Goal: Navigation & Orientation: Understand site structure

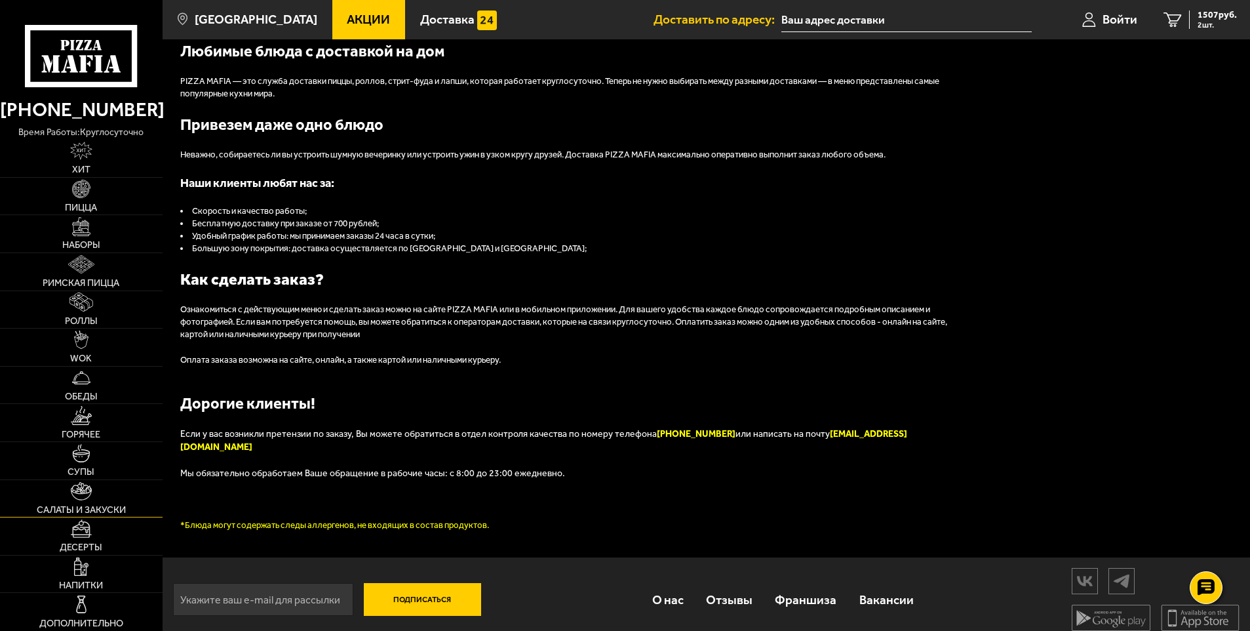
scroll to position [1448, 0]
click at [90, 505] on span "Салаты и закуски" at bounding box center [81, 509] width 89 height 9
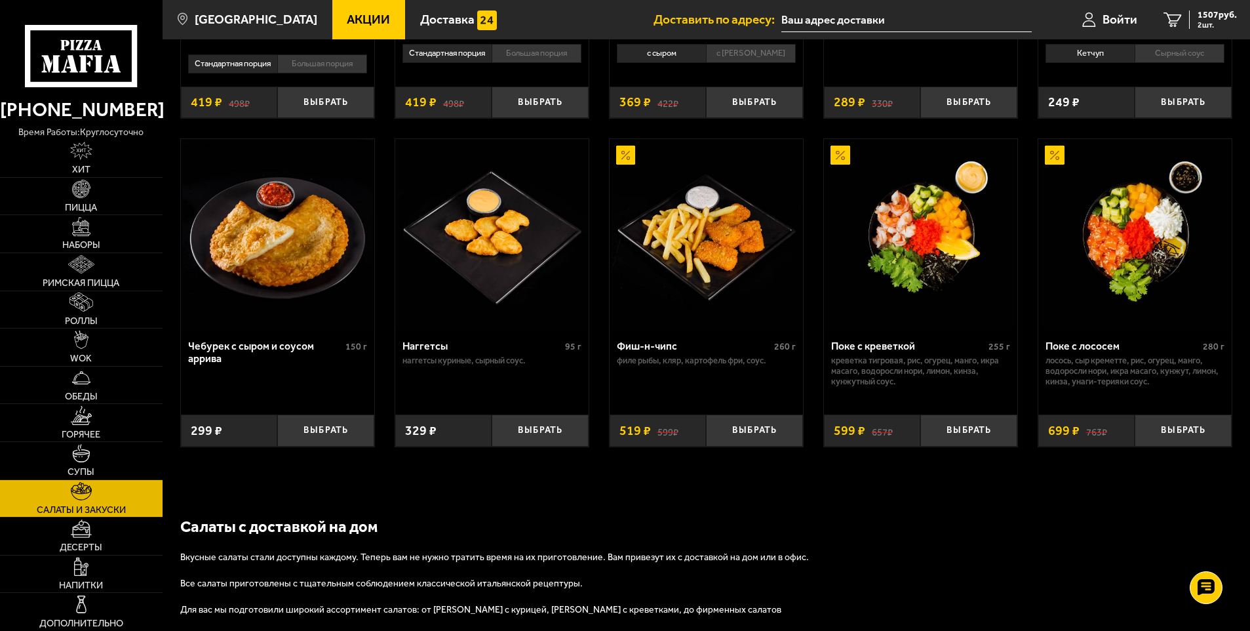
scroll to position [838, 0]
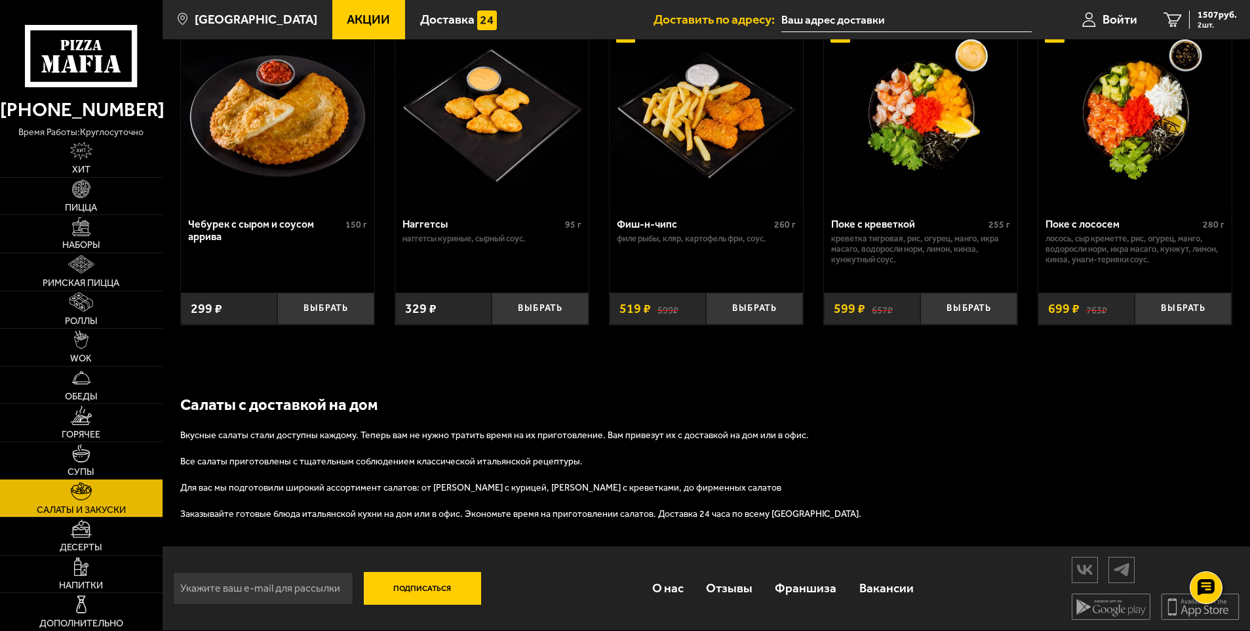
click at [85, 451] on img at bounding box center [81, 453] width 18 height 18
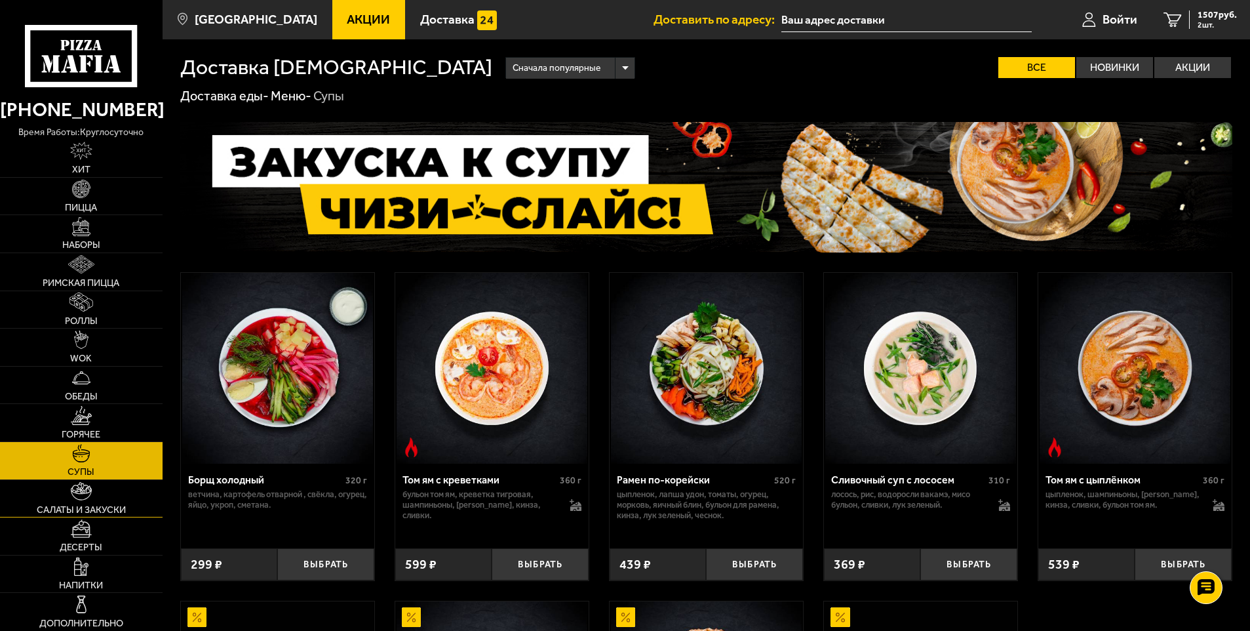
scroll to position [444, 0]
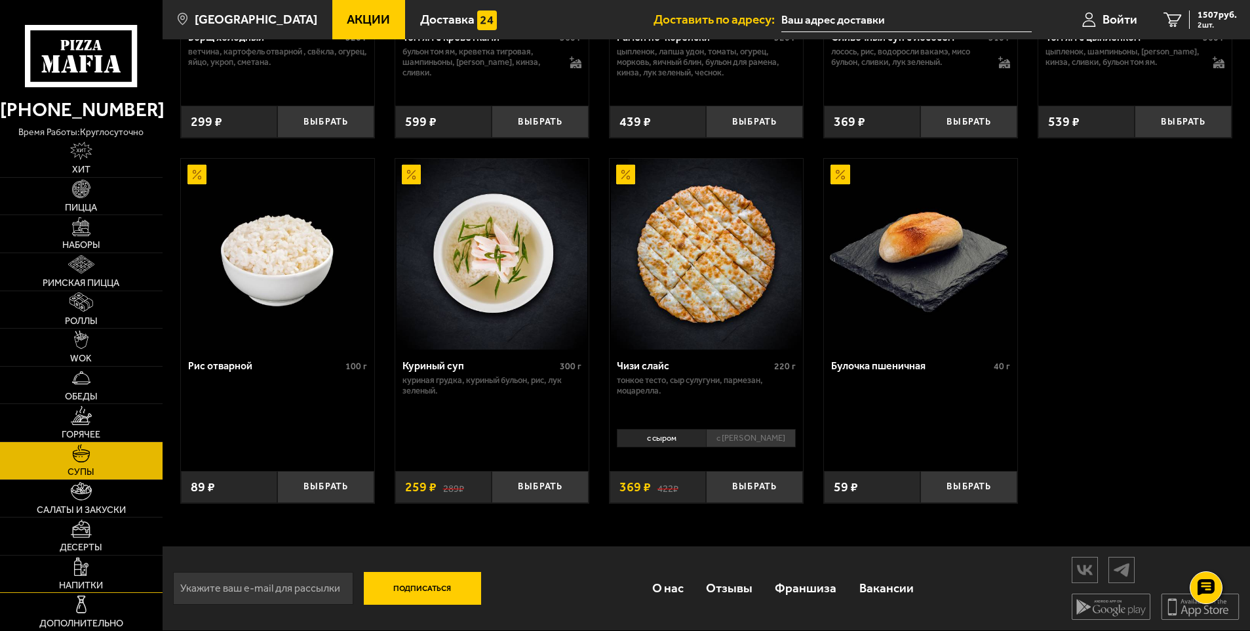
click at [96, 574] on link "Напитки" at bounding box center [81, 573] width 163 height 37
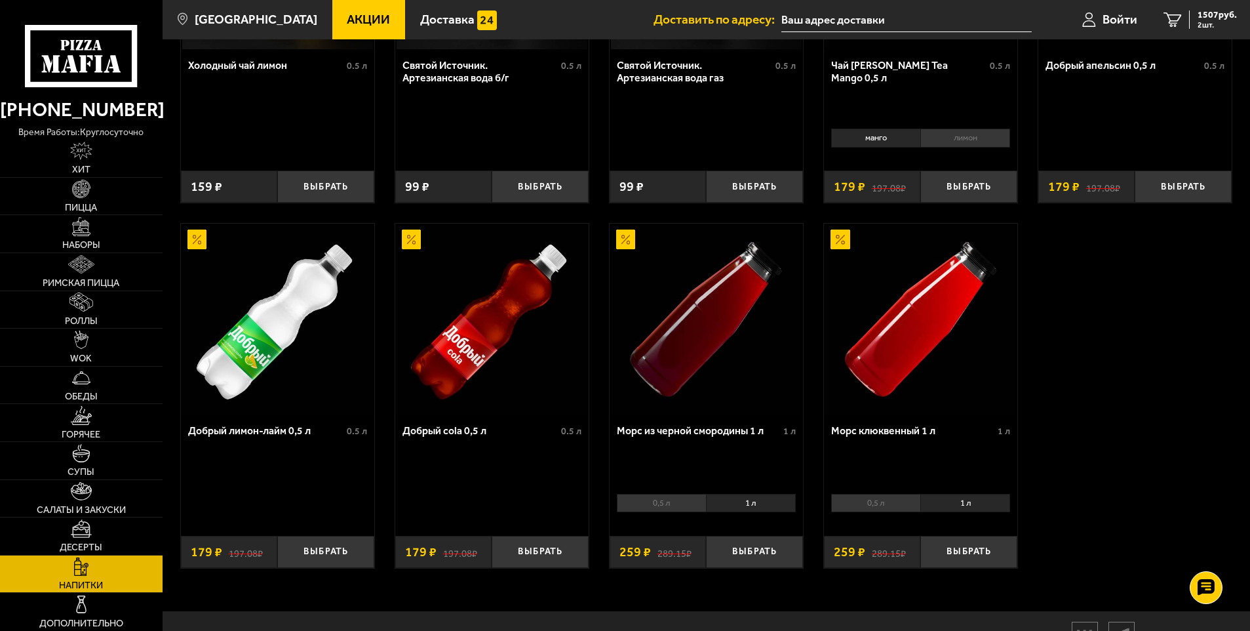
scroll to position [660, 0]
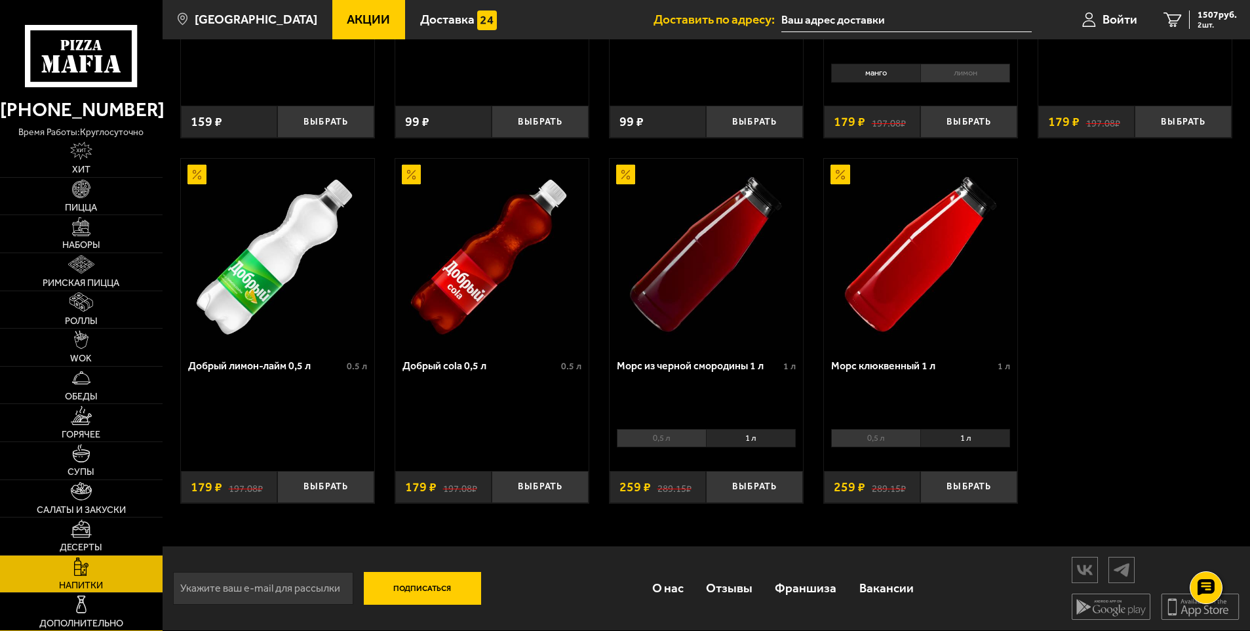
click at [82, 600] on img at bounding box center [81, 603] width 18 height 18
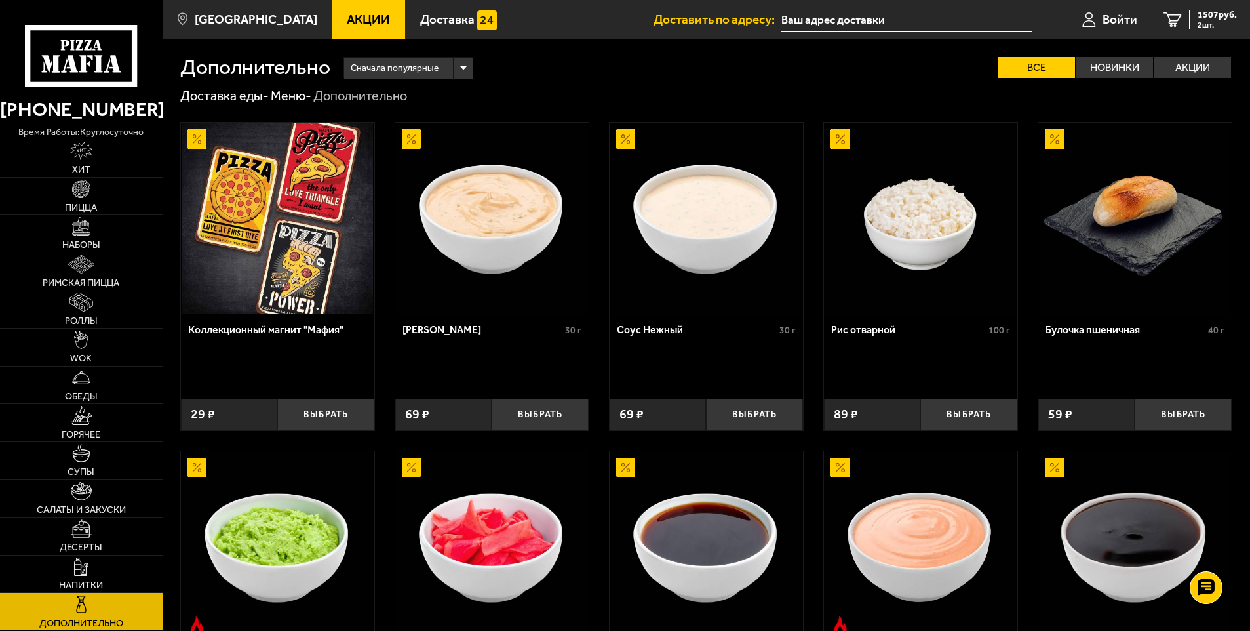
scroll to position [587, 0]
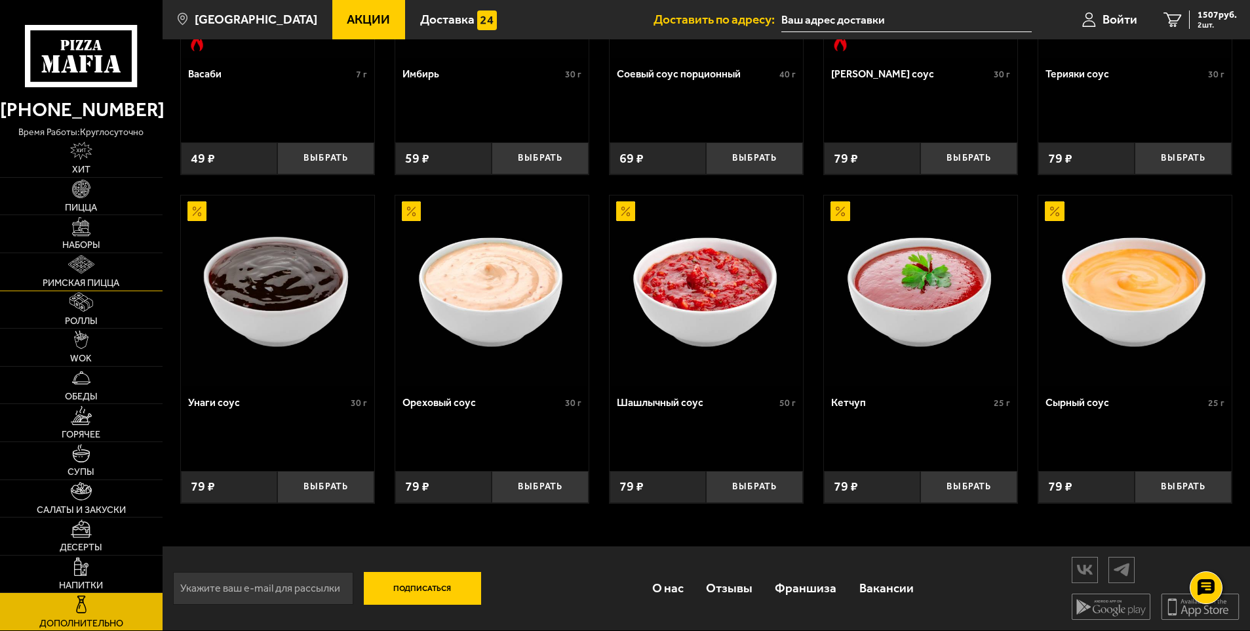
click at [80, 275] on link "Римская пицца" at bounding box center [81, 271] width 163 height 37
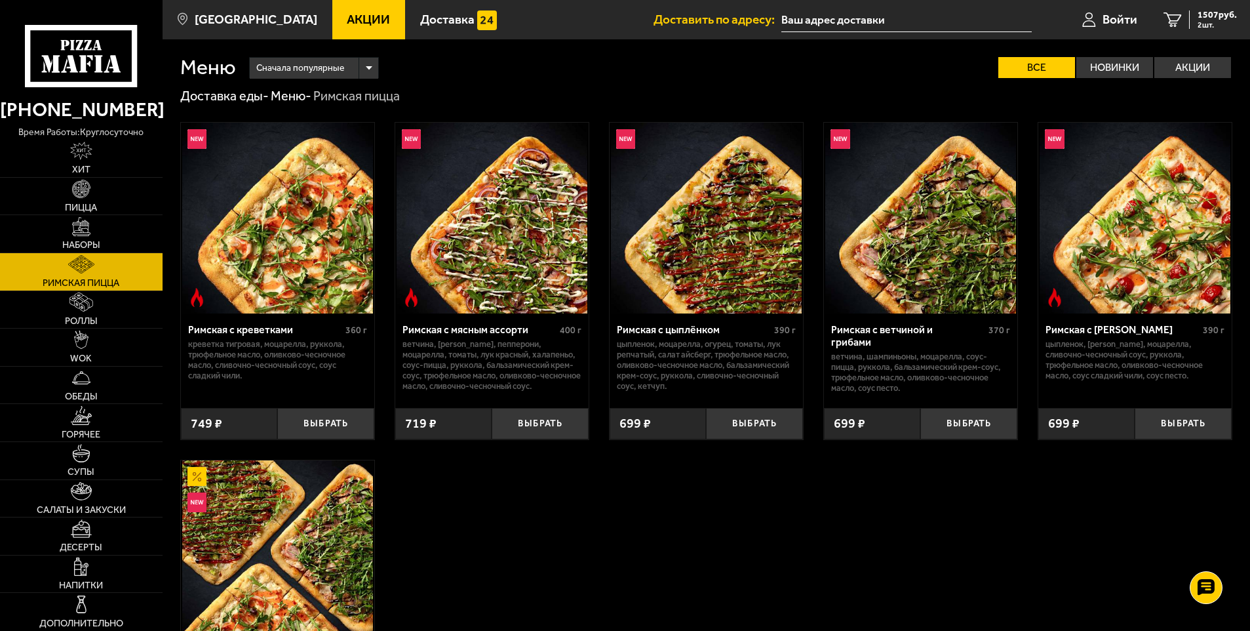
click at [87, 50] on icon at bounding box center [81, 56] width 113 height 62
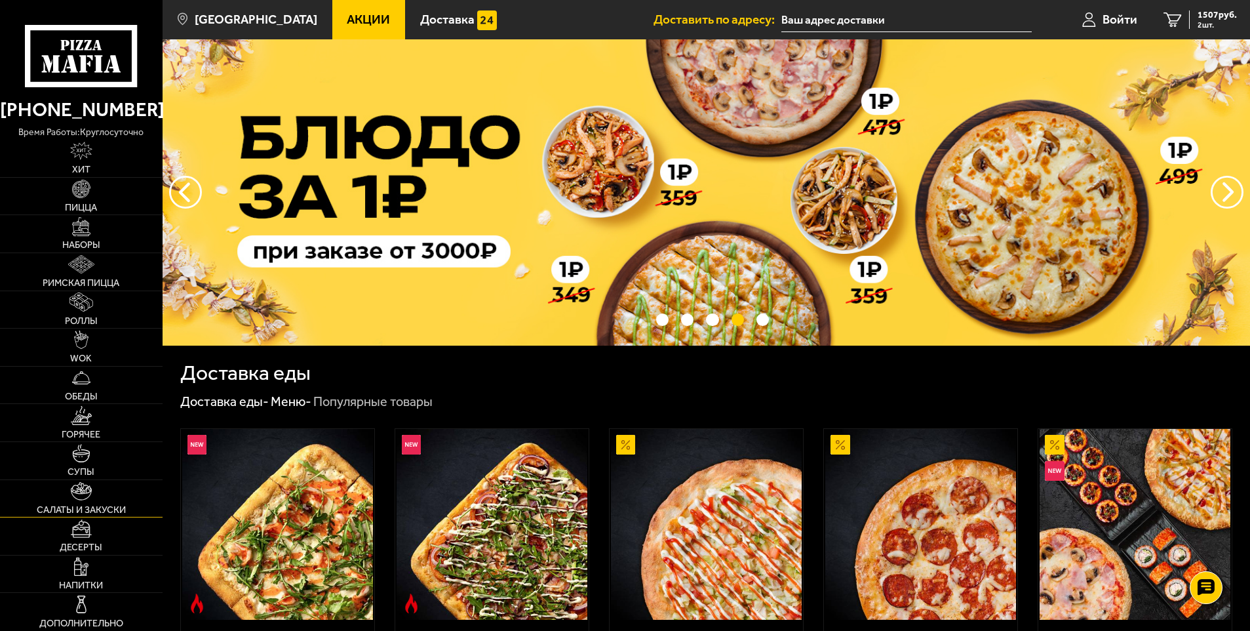
click at [83, 499] on img at bounding box center [81, 491] width 21 height 18
